Goal: Information Seeking & Learning: Learn about a topic

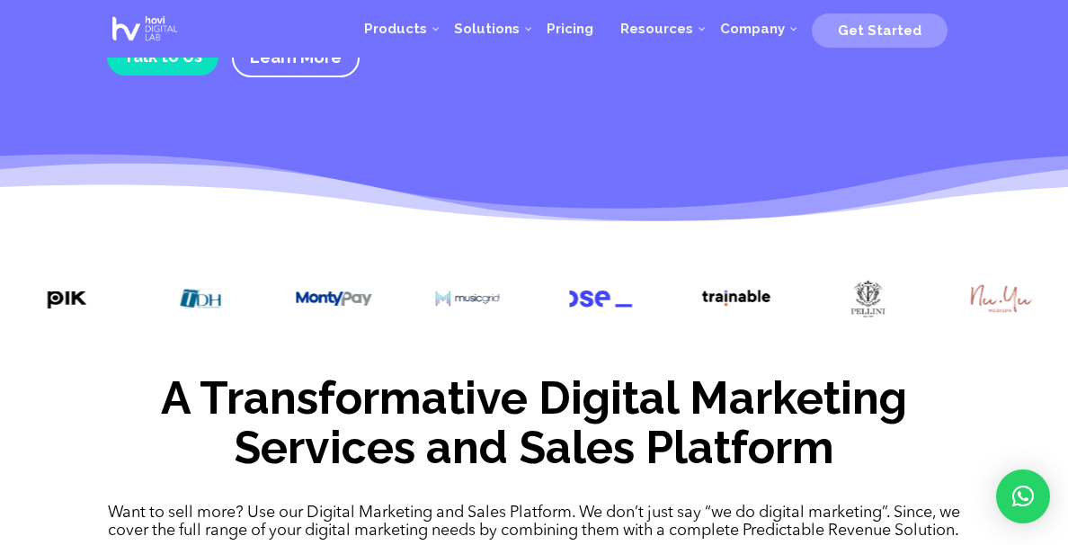
scroll to position [599, 0]
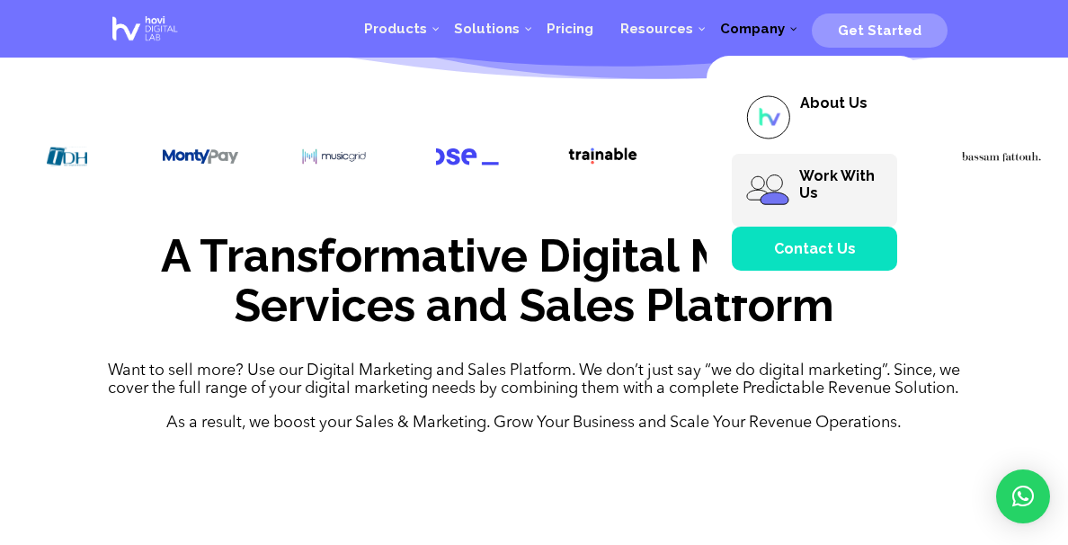
click at [811, 175] on span "Work With Us" at bounding box center [837, 184] width 76 height 34
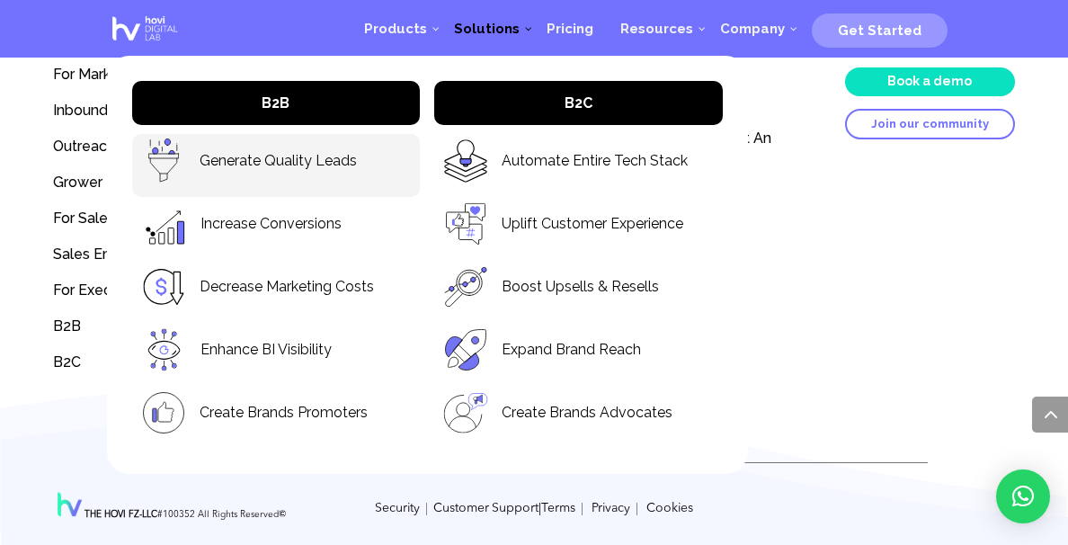
scroll to position [3961, 0]
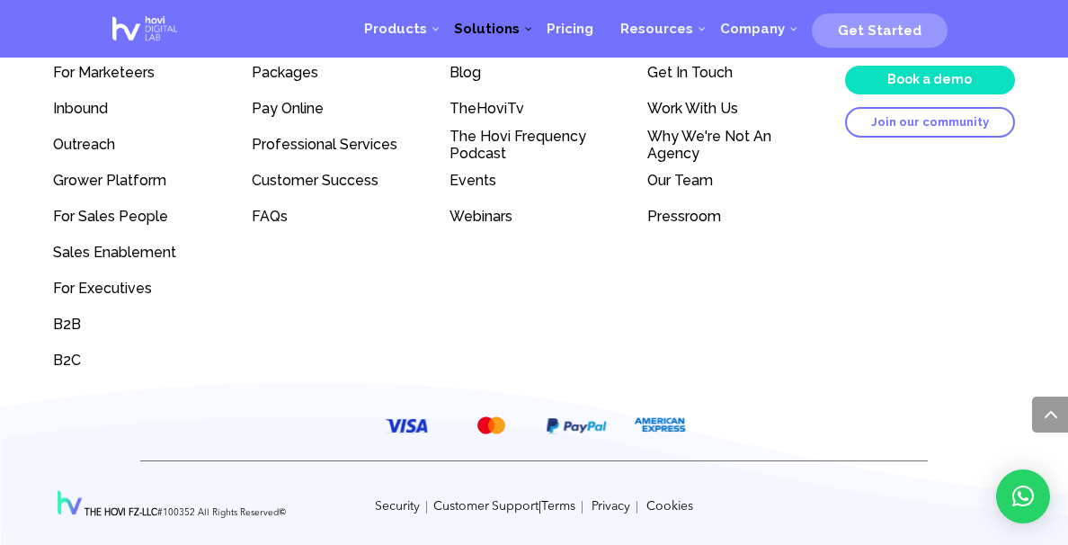
click at [821, 350] on div "Products For Marketeers Inbound Outreach Grower Platform For Sales People Sales…" at bounding box center [533, 187] width 961 height 384
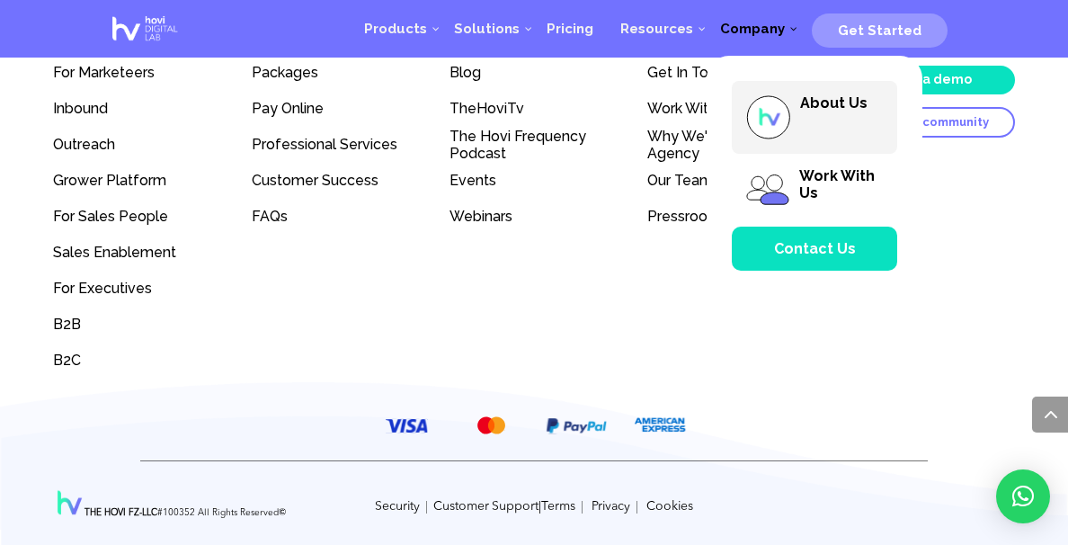
click at [780, 102] on img at bounding box center [768, 117] width 46 height 46
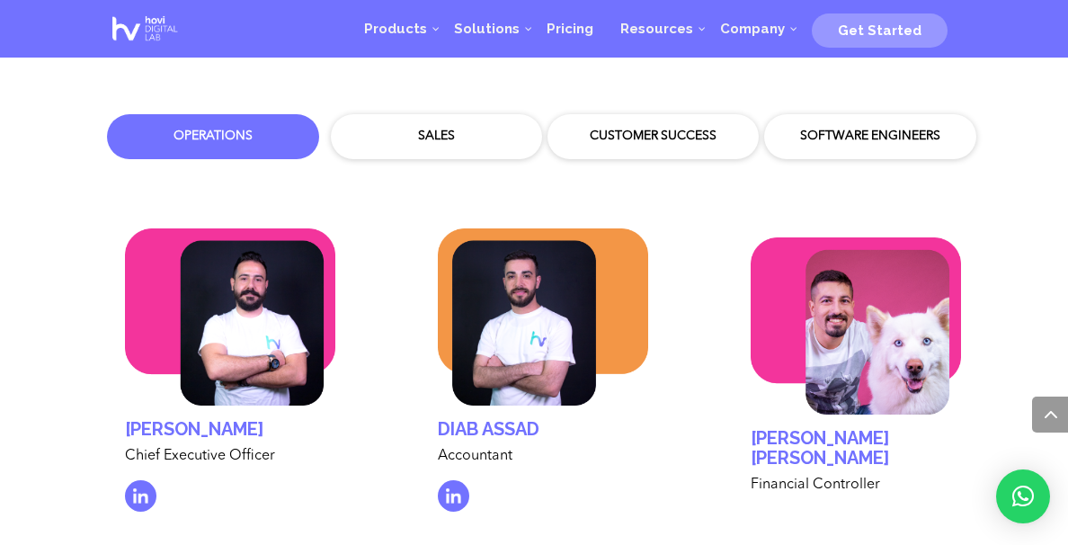
scroll to position [5005, 0]
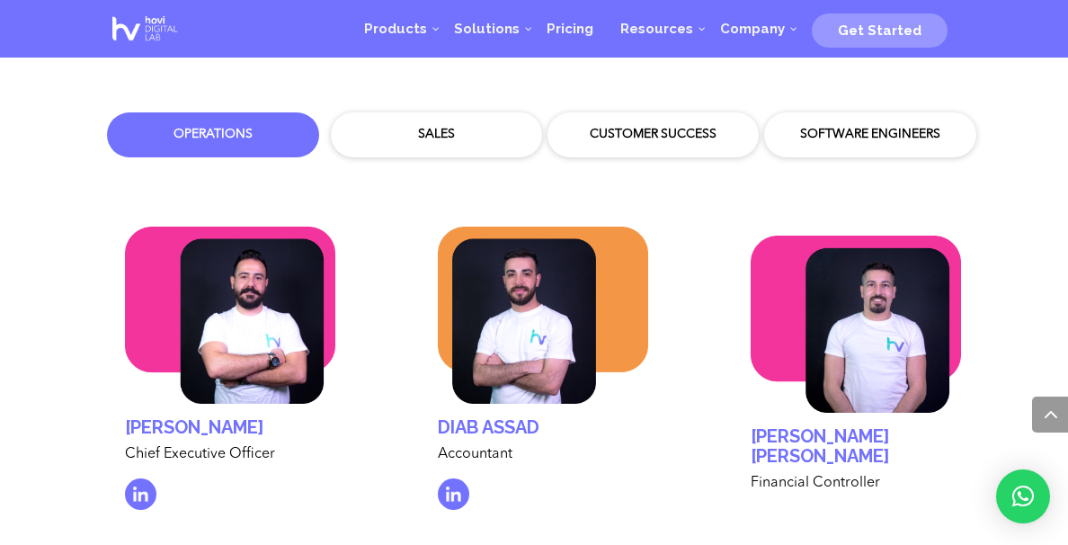
click at [850, 122] on div "Software Engineers" at bounding box center [869, 134] width 193 height 27
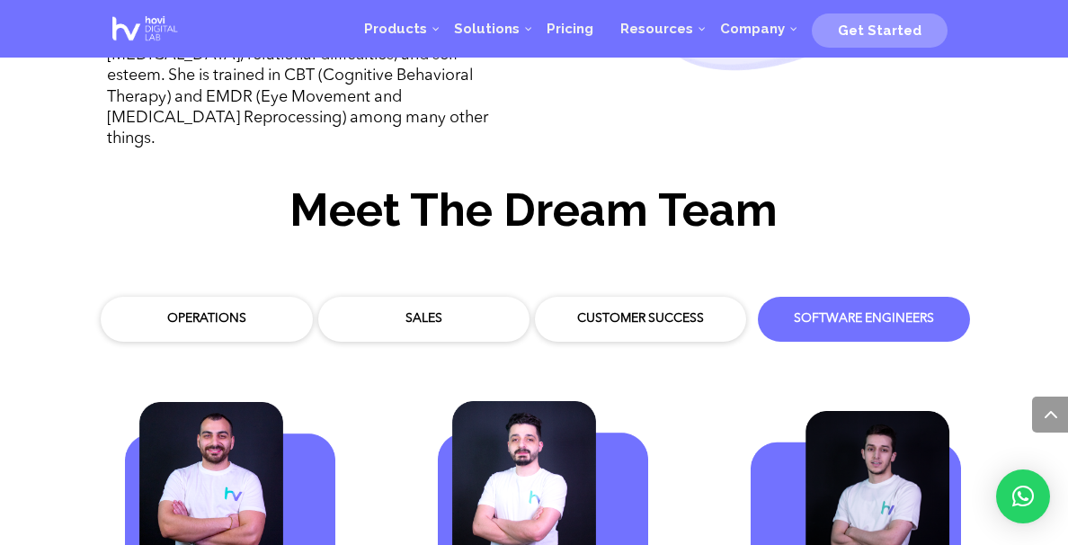
scroll to position [4794, 0]
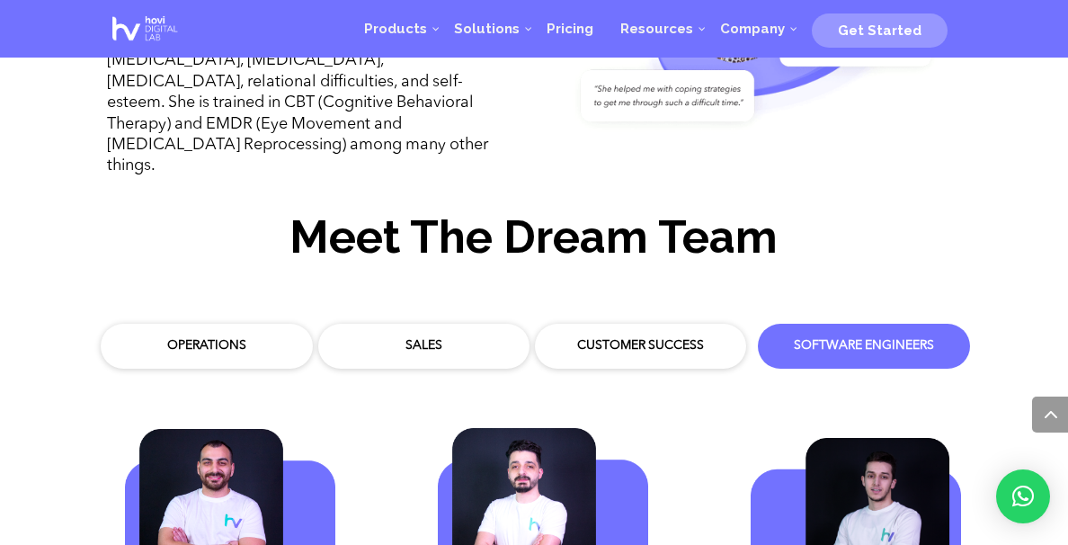
click at [149, 335] on div "Operations" at bounding box center [206, 346] width 193 height 27
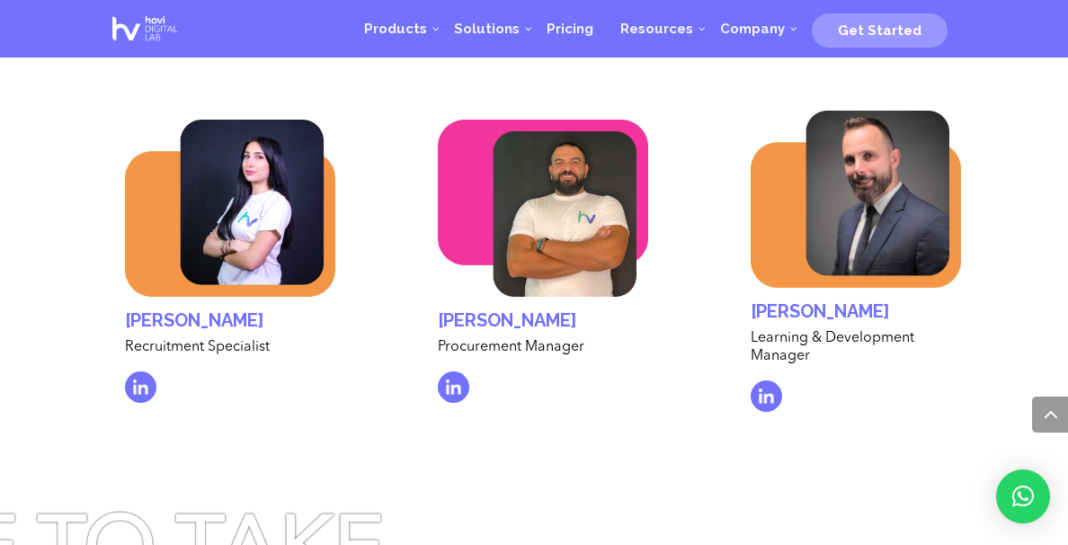
scroll to position [5537, 0]
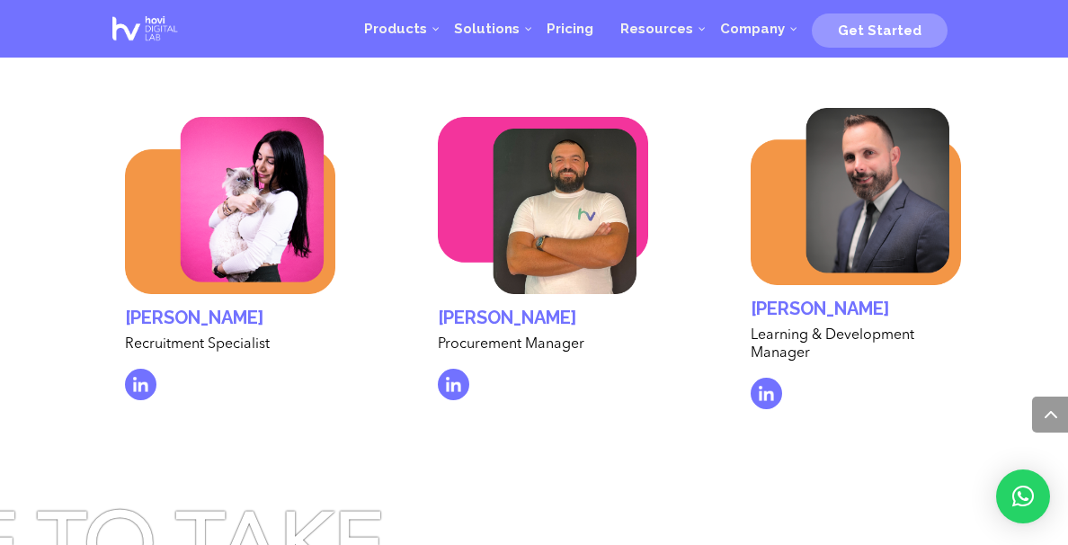
click at [142, 369] on img at bounding box center [140, 384] width 31 height 31
